Goal: Information Seeking & Learning: Learn about a topic

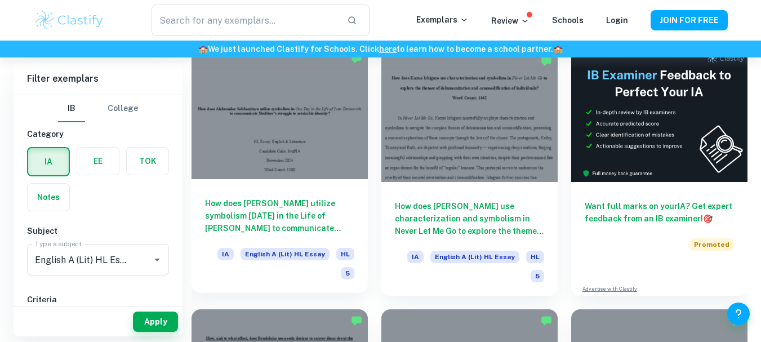
scroll to position [330, 0]
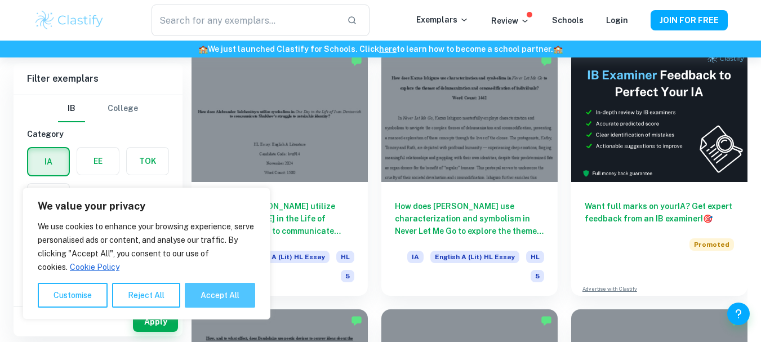
click at [214, 288] on button "Accept All" at bounding box center [220, 295] width 70 height 25
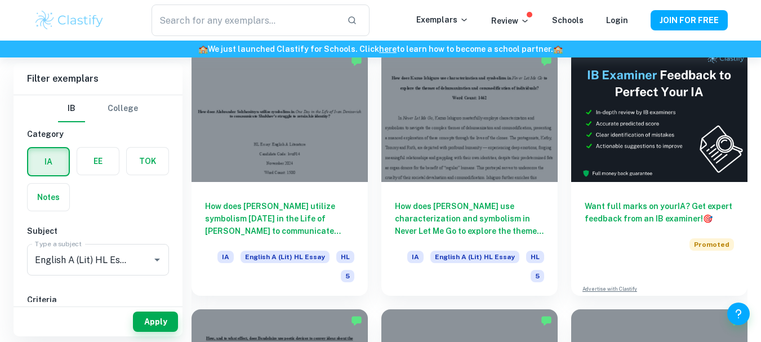
checkbox input "true"
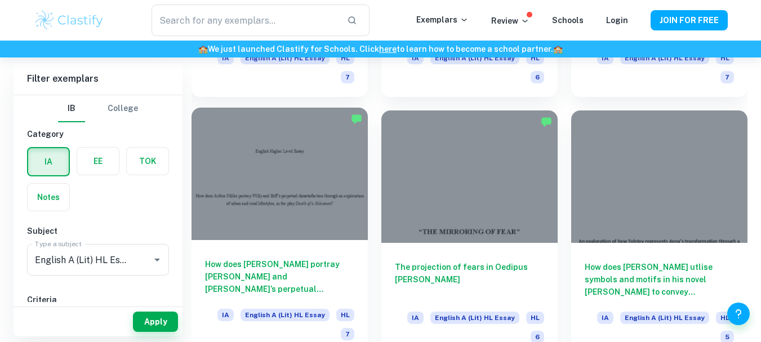
scroll to position [1306, 0]
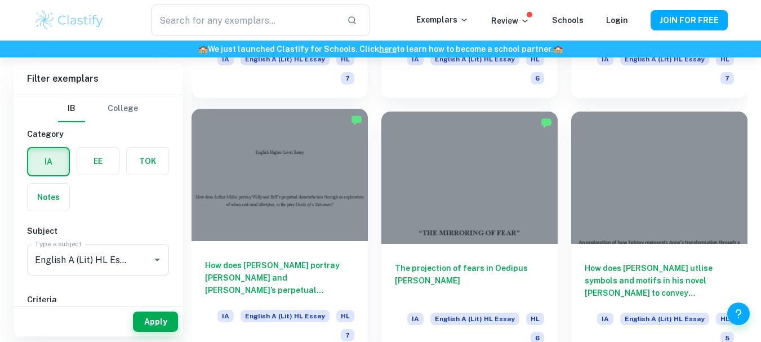
click at [308, 284] on h6 "How does [PERSON_NAME] portray [PERSON_NAME] and [PERSON_NAME]’s perpetual diss…" at bounding box center [279, 277] width 149 height 37
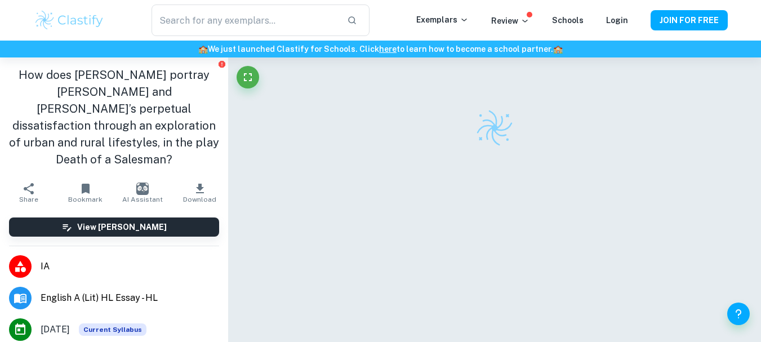
scroll to position [5, 0]
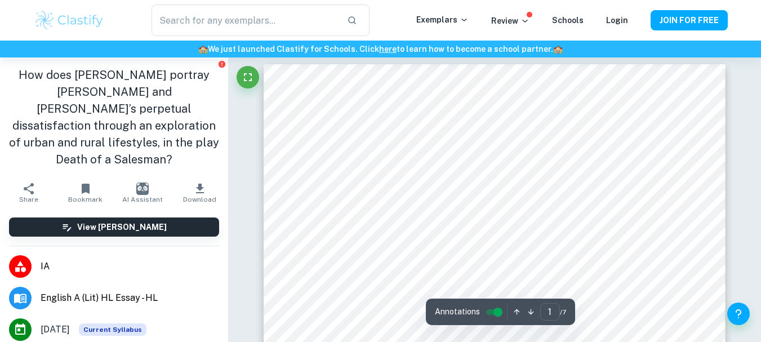
type input "3"
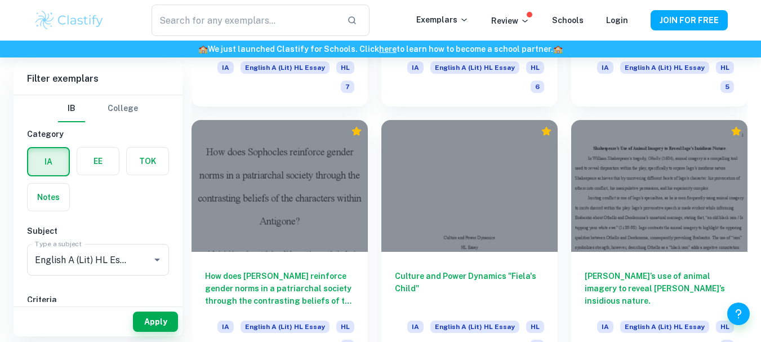
scroll to position [1557, 0]
